Goal: Task Accomplishment & Management: Manage account settings

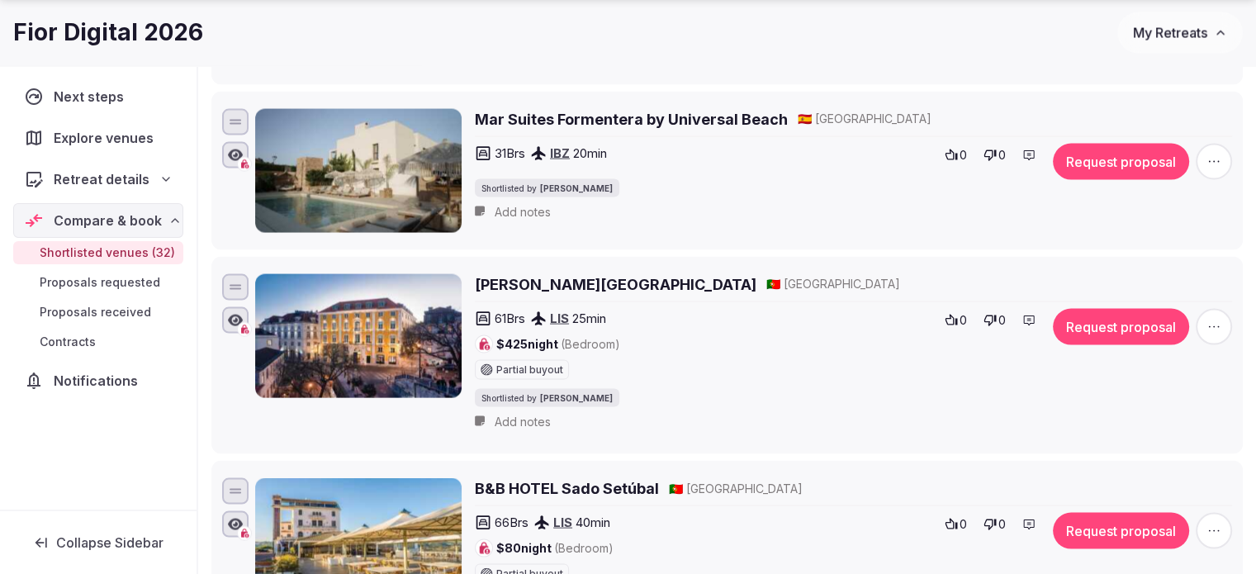
scroll to position [3385, 0]
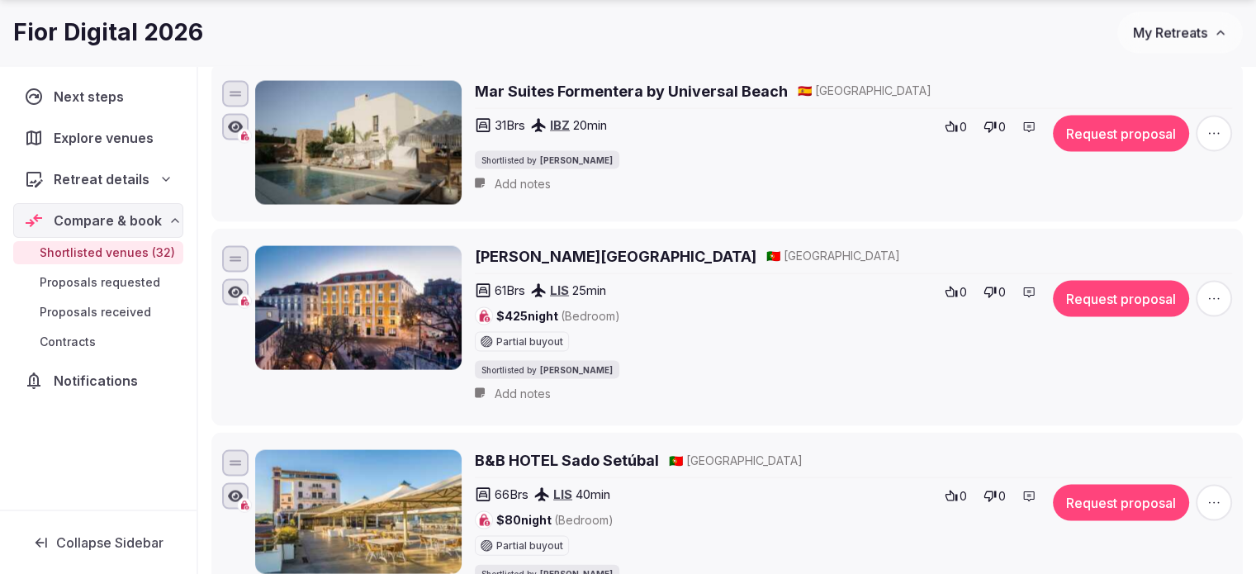
click at [1209, 294] on icon "button" at bounding box center [1214, 299] width 17 height 17
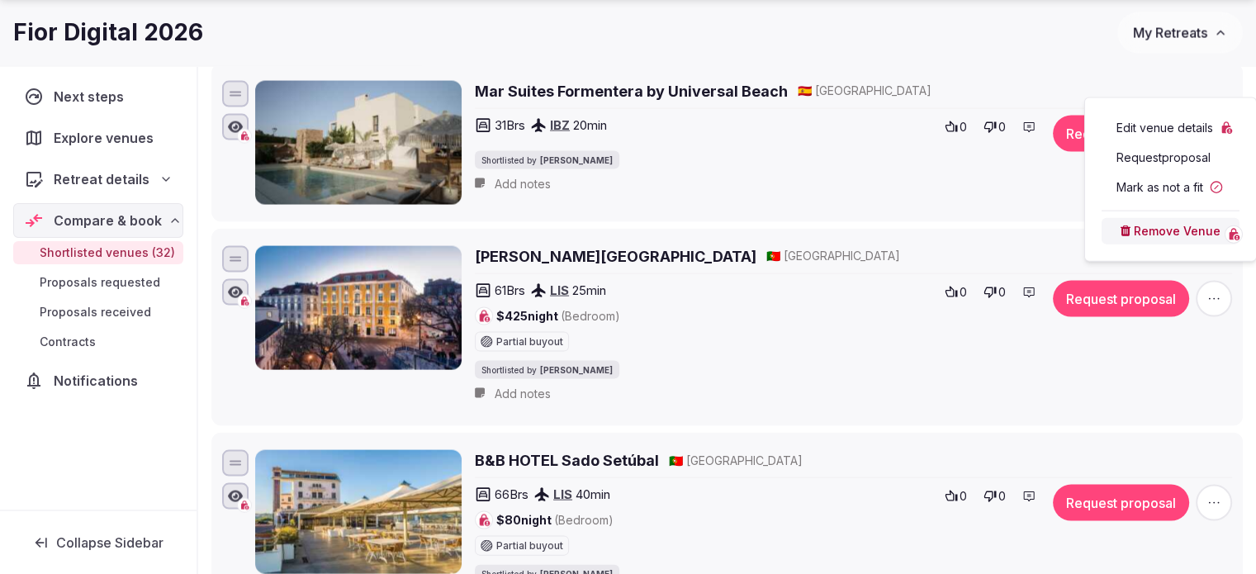
click at [1169, 237] on button "Remove Venue" at bounding box center [1171, 231] width 138 height 26
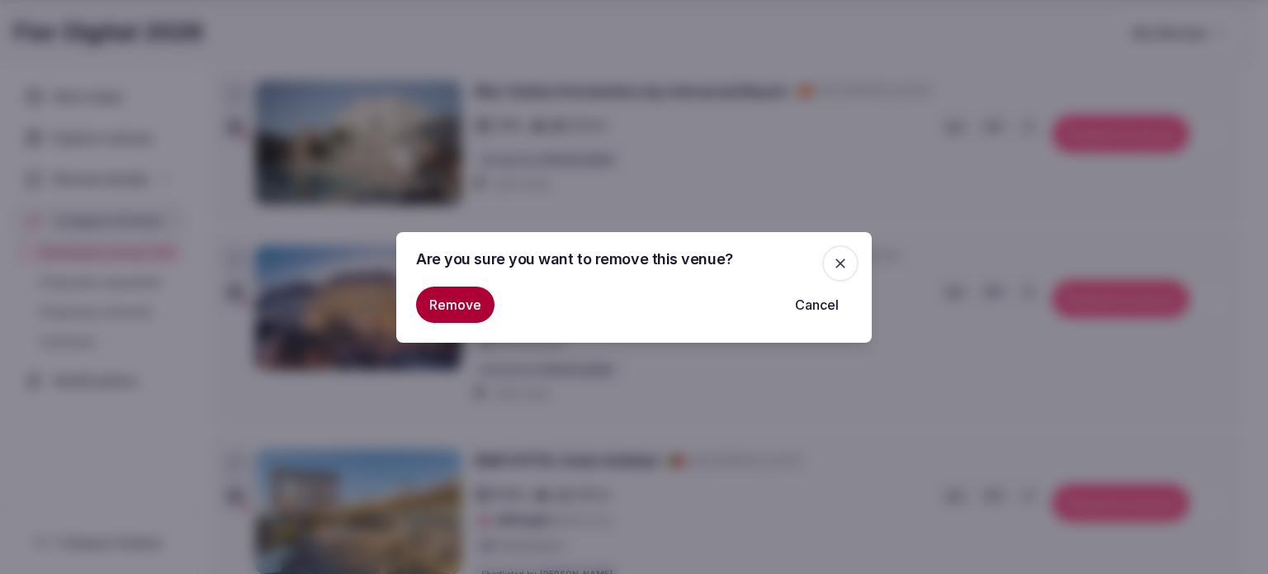
click at [472, 301] on button "Remove" at bounding box center [455, 305] width 78 height 36
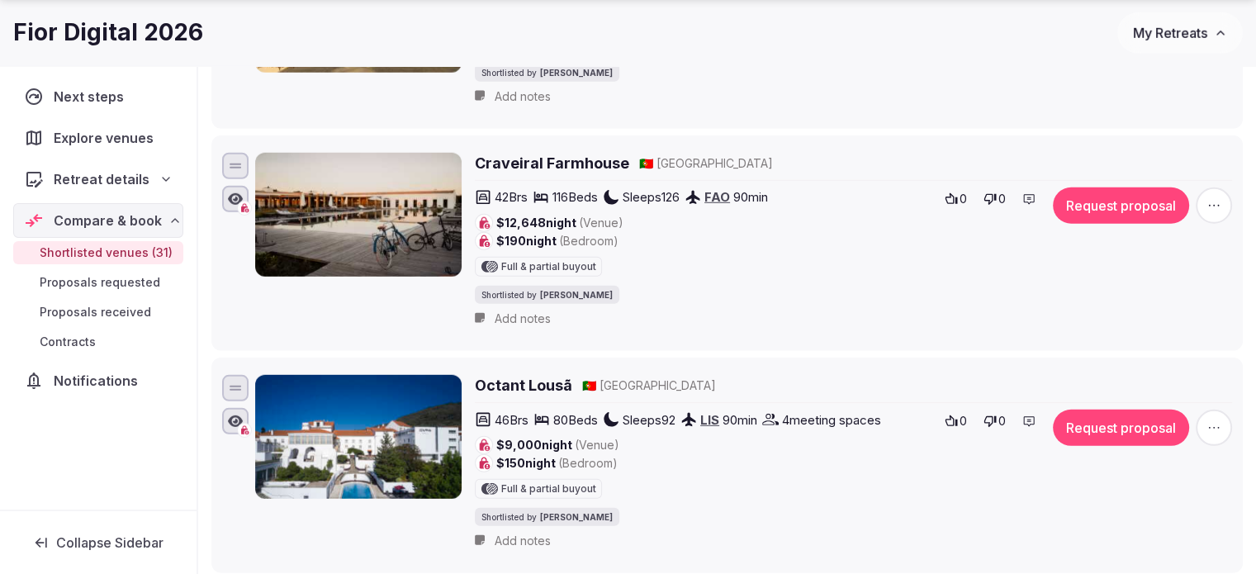
scroll to position [4707, 0]
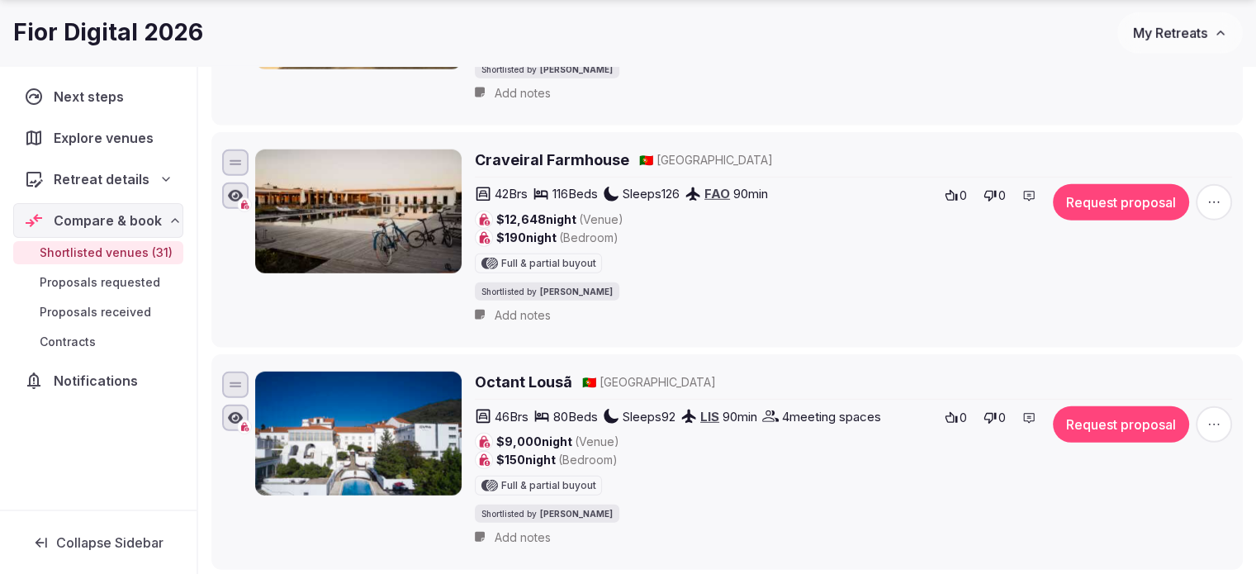
click at [1206, 194] on icon "button" at bounding box center [1214, 202] width 17 height 17
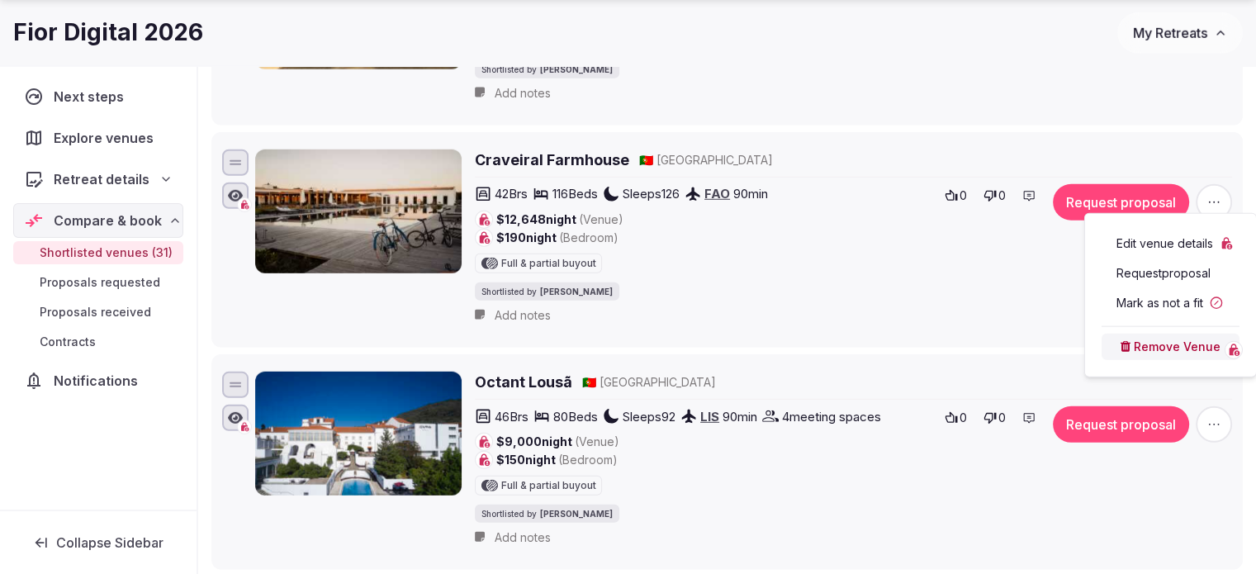
click at [1133, 349] on button "Remove Venue" at bounding box center [1171, 347] width 138 height 26
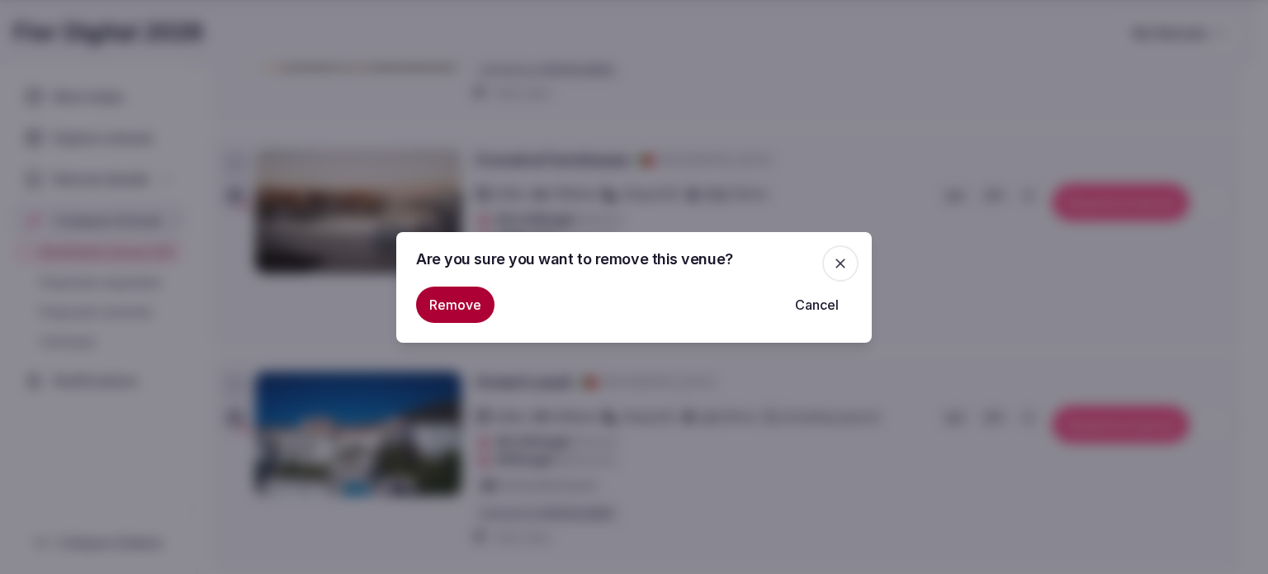
click at [452, 315] on button "Remove" at bounding box center [455, 305] width 78 height 36
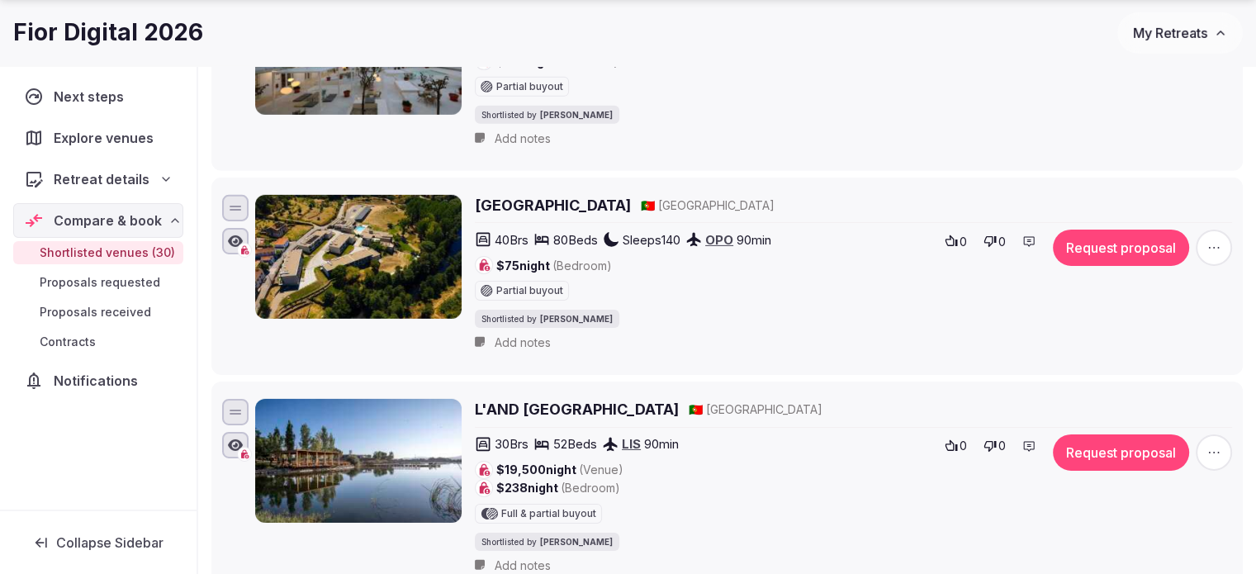
scroll to position [5450, 0]
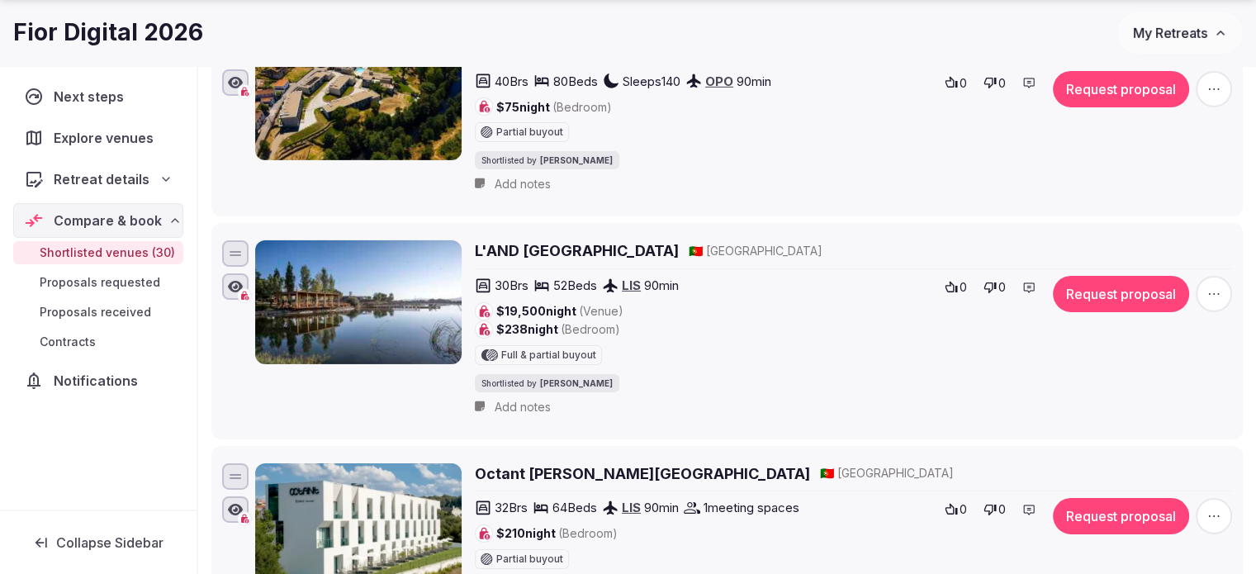
click at [1209, 286] on icon "button" at bounding box center [1214, 294] width 17 height 17
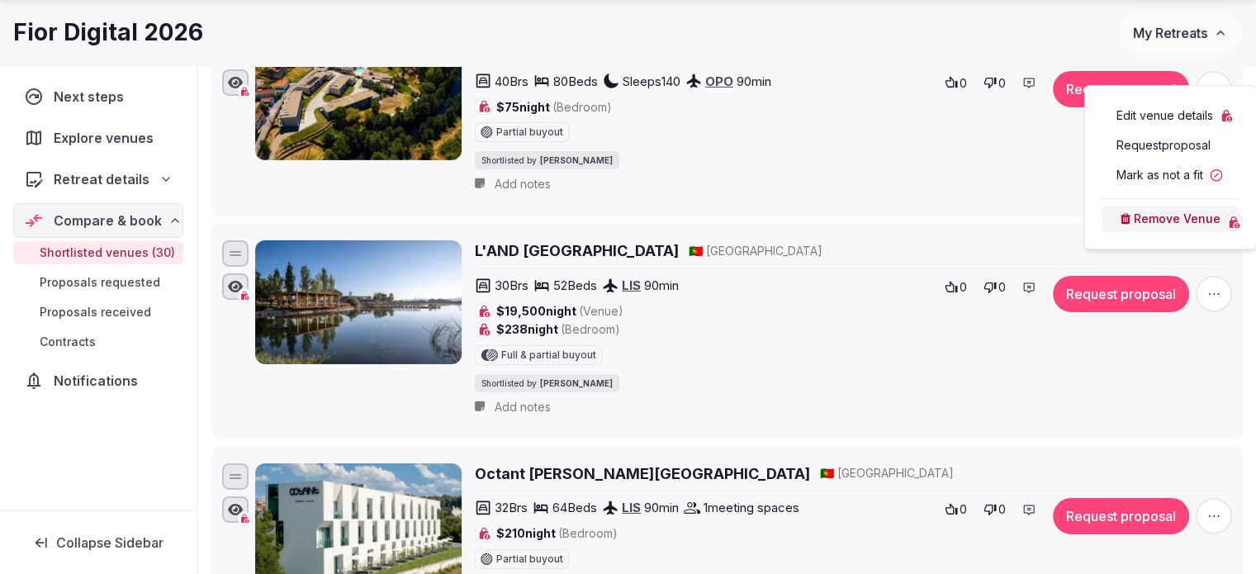
click at [1139, 201] on div "Remove Venue" at bounding box center [1171, 215] width 138 height 34
click at [1137, 206] on button "Remove Venue" at bounding box center [1171, 219] width 138 height 26
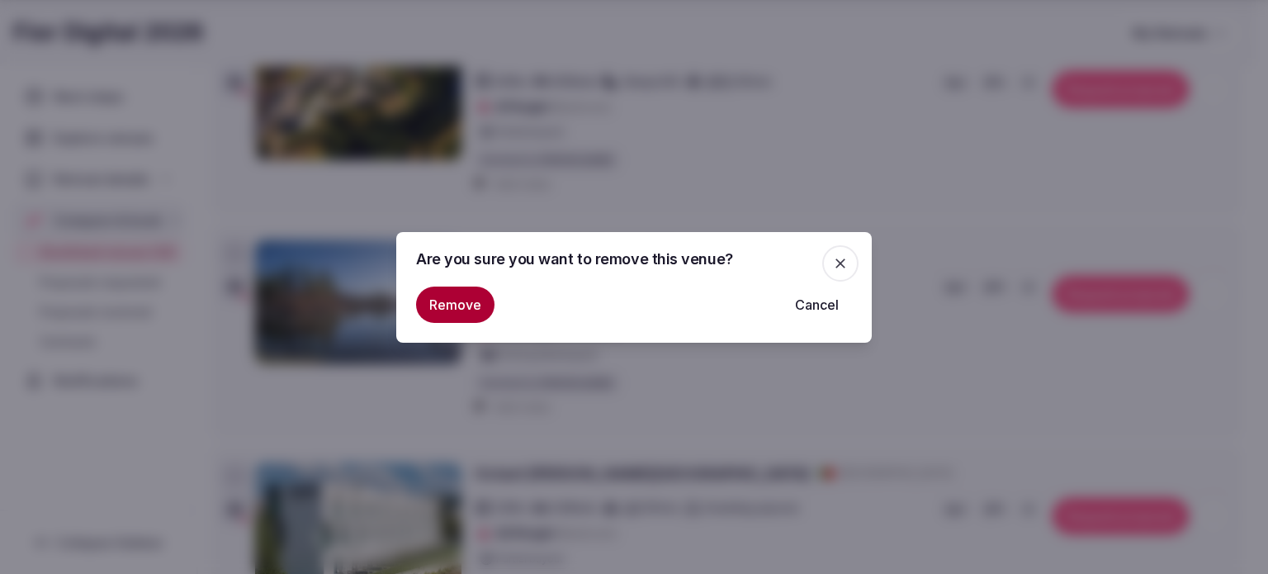
click at [446, 316] on button "Remove" at bounding box center [455, 305] width 78 height 36
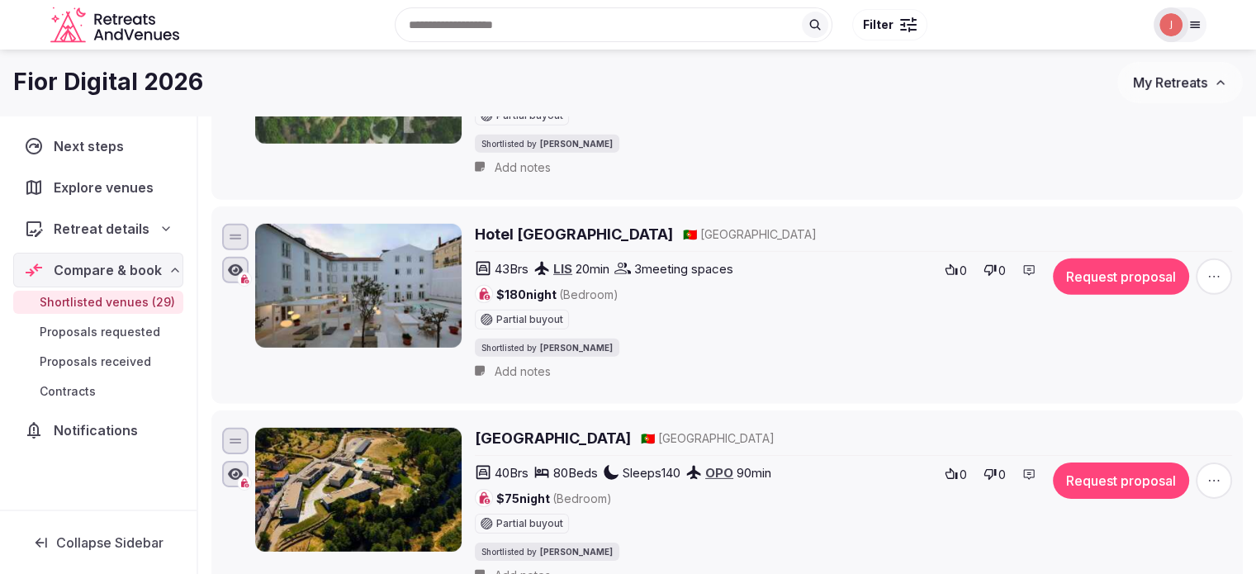
scroll to position [4784, 0]
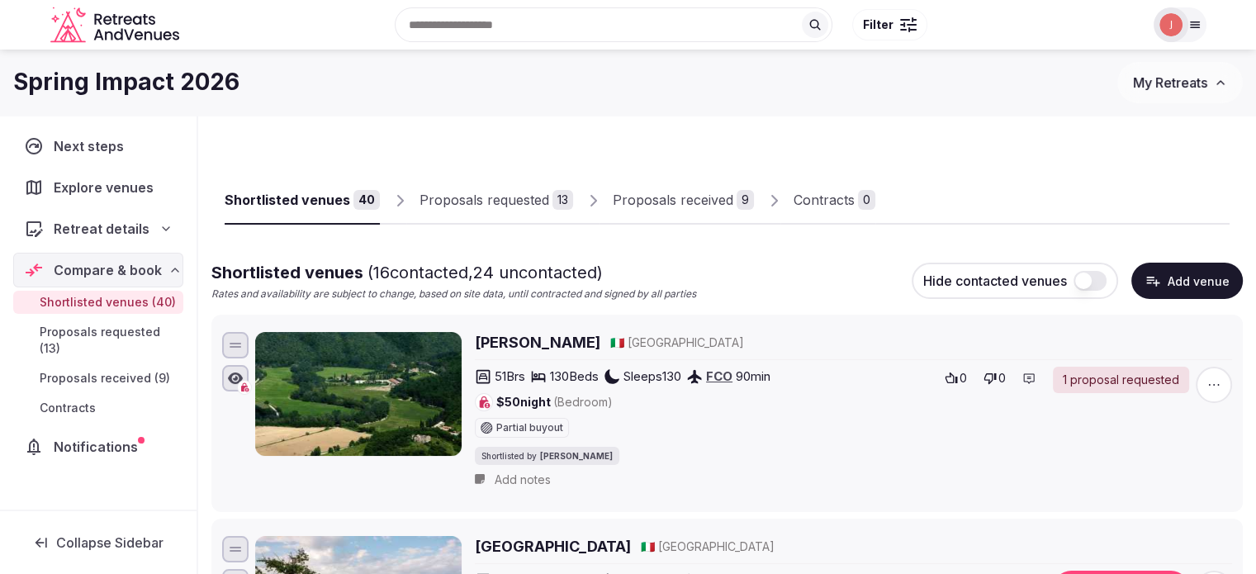
click at [684, 184] on link "Proposals received 9" at bounding box center [683, 201] width 141 height 48
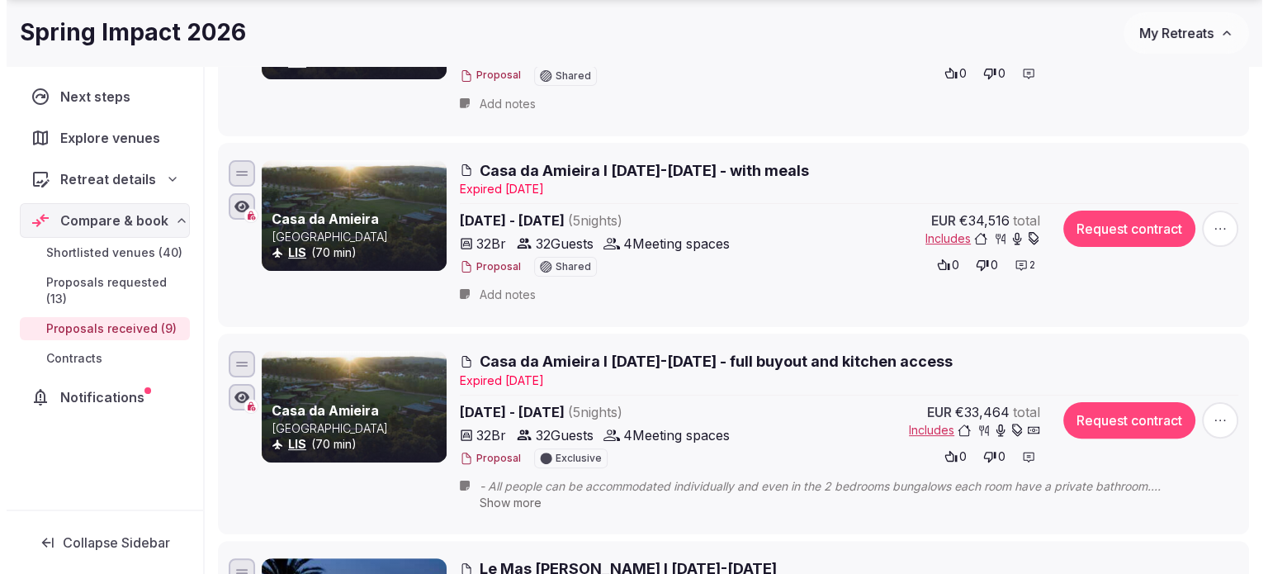
scroll to position [495, 0]
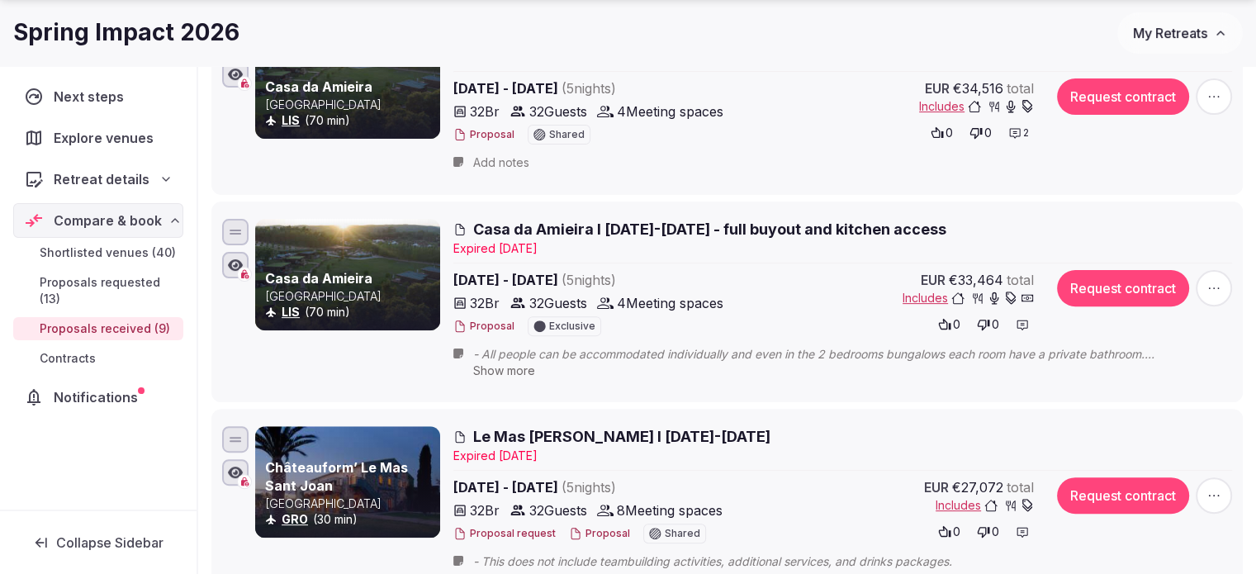
click at [486, 326] on button "Proposal" at bounding box center [483, 327] width 61 height 14
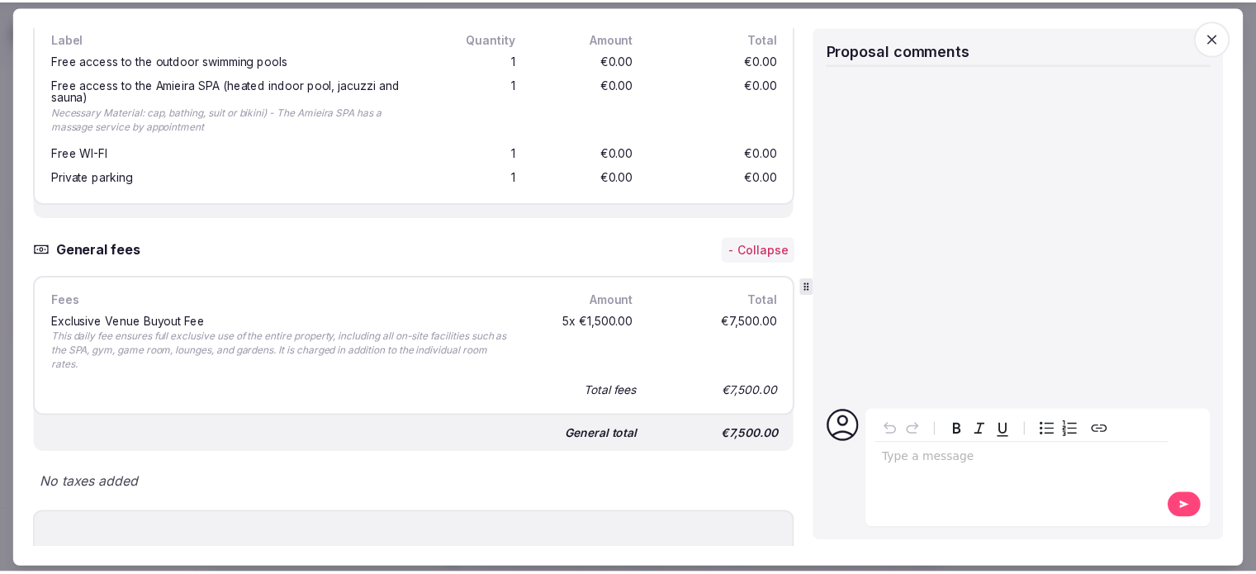
scroll to position [3881, 0]
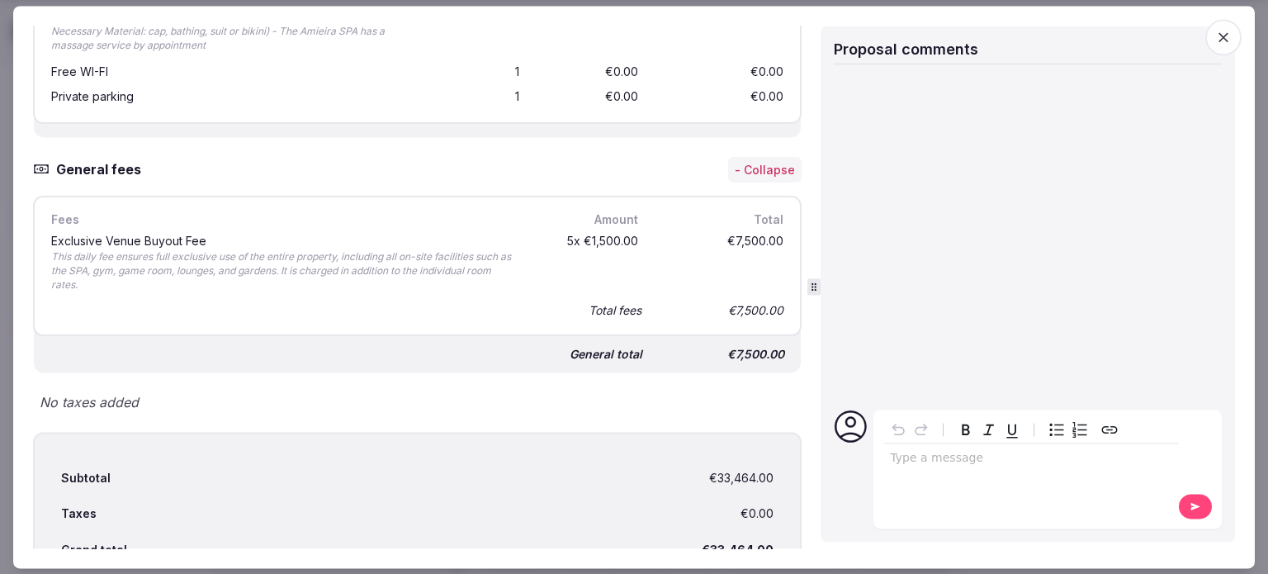
click at [1225, 36] on icon "button" at bounding box center [1223, 37] width 17 height 17
